Goal: Transaction & Acquisition: Purchase product/service

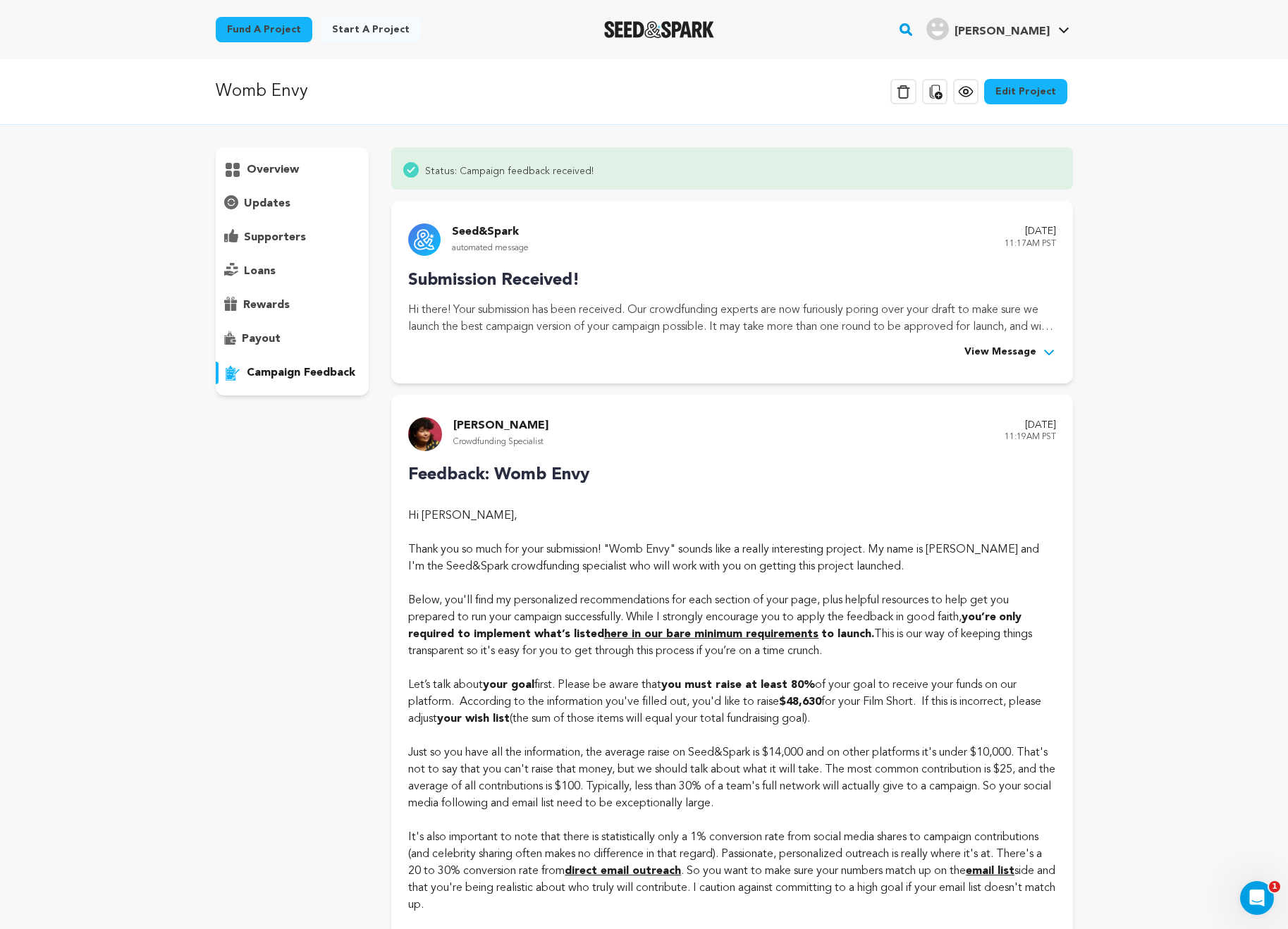
click at [1007, 352] on span "View Message" at bounding box center [1001, 352] width 72 height 17
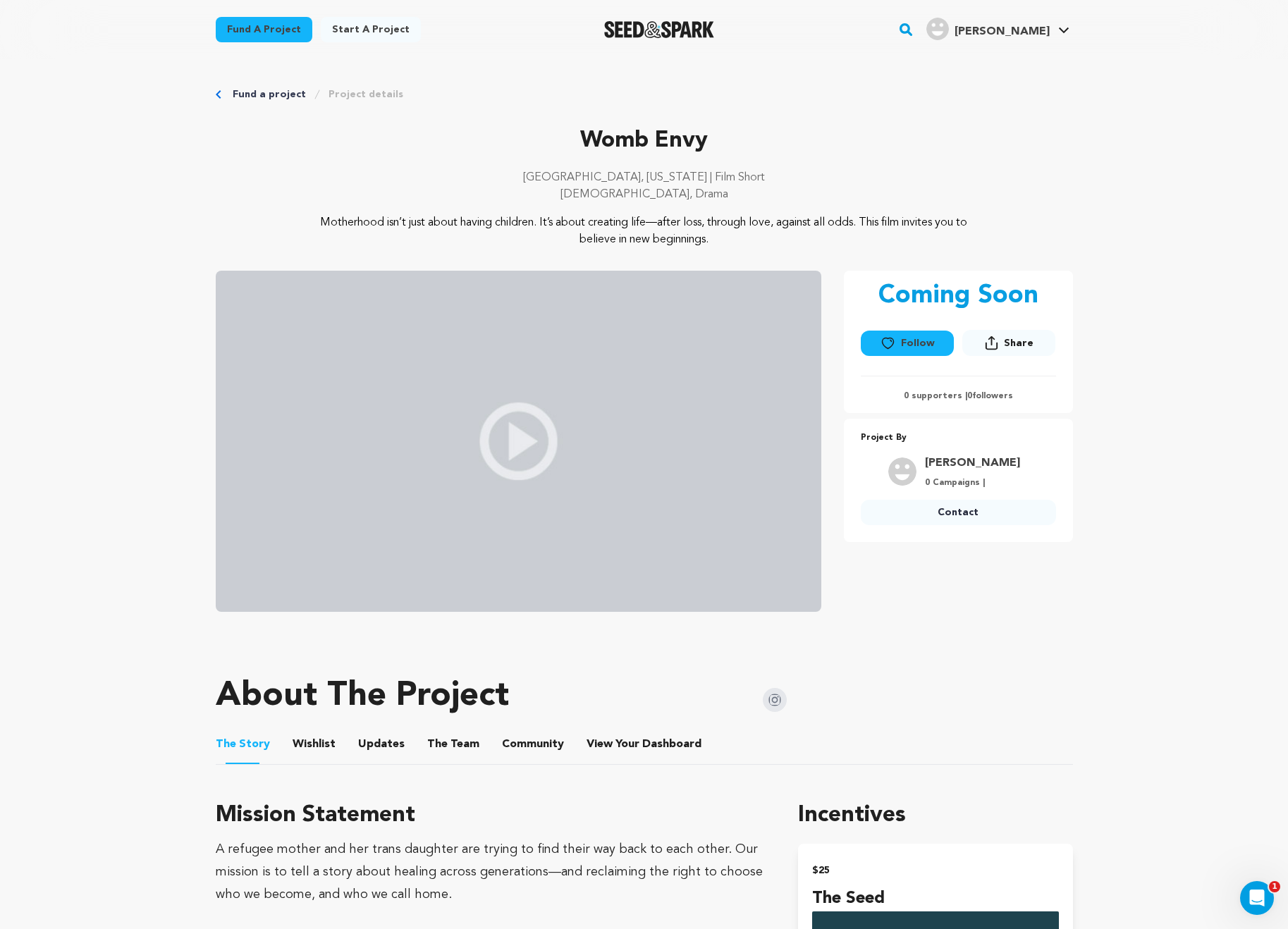
click at [556, 438] on img at bounding box center [518, 441] width 606 height 341
click at [535, 435] on img at bounding box center [518, 441] width 606 height 341
